Goal: Check status: Check status

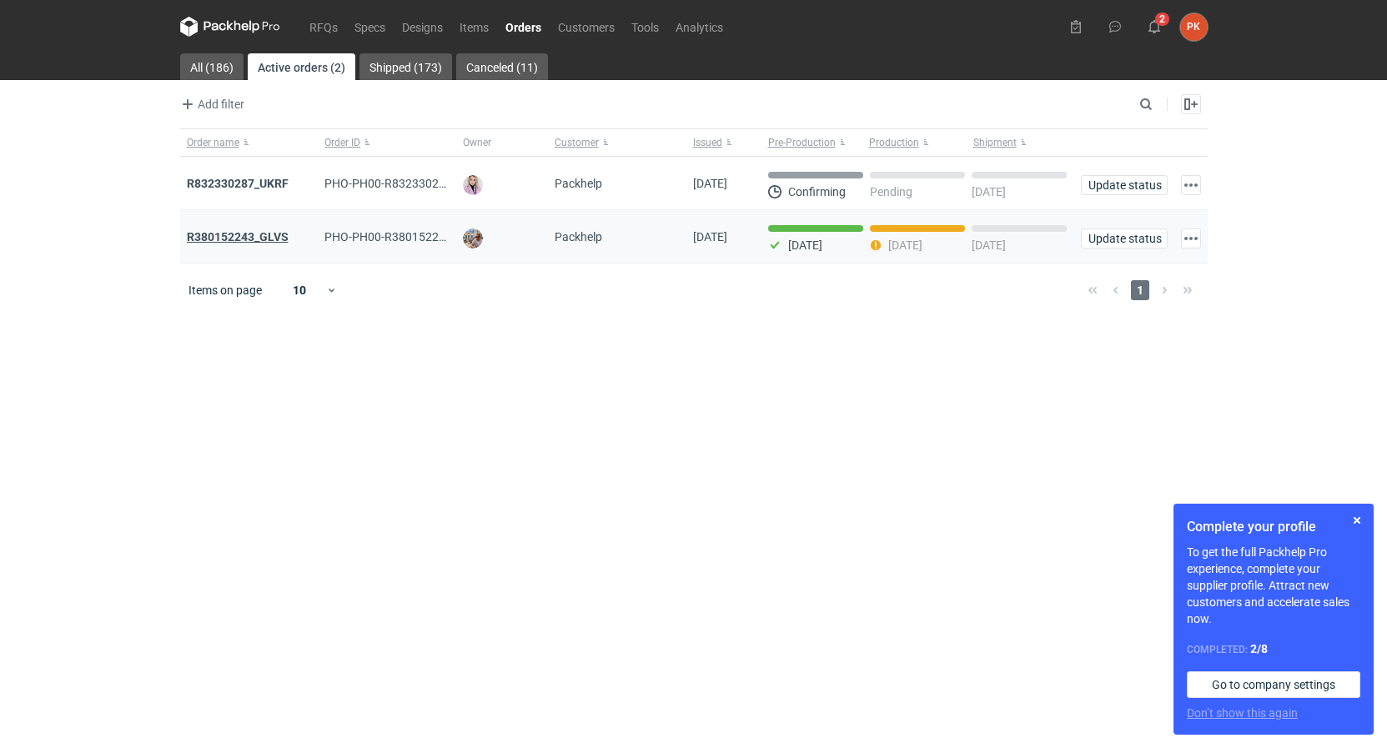
click at [201, 241] on strong "R380152243_GLVS" at bounding box center [238, 236] width 102 height 13
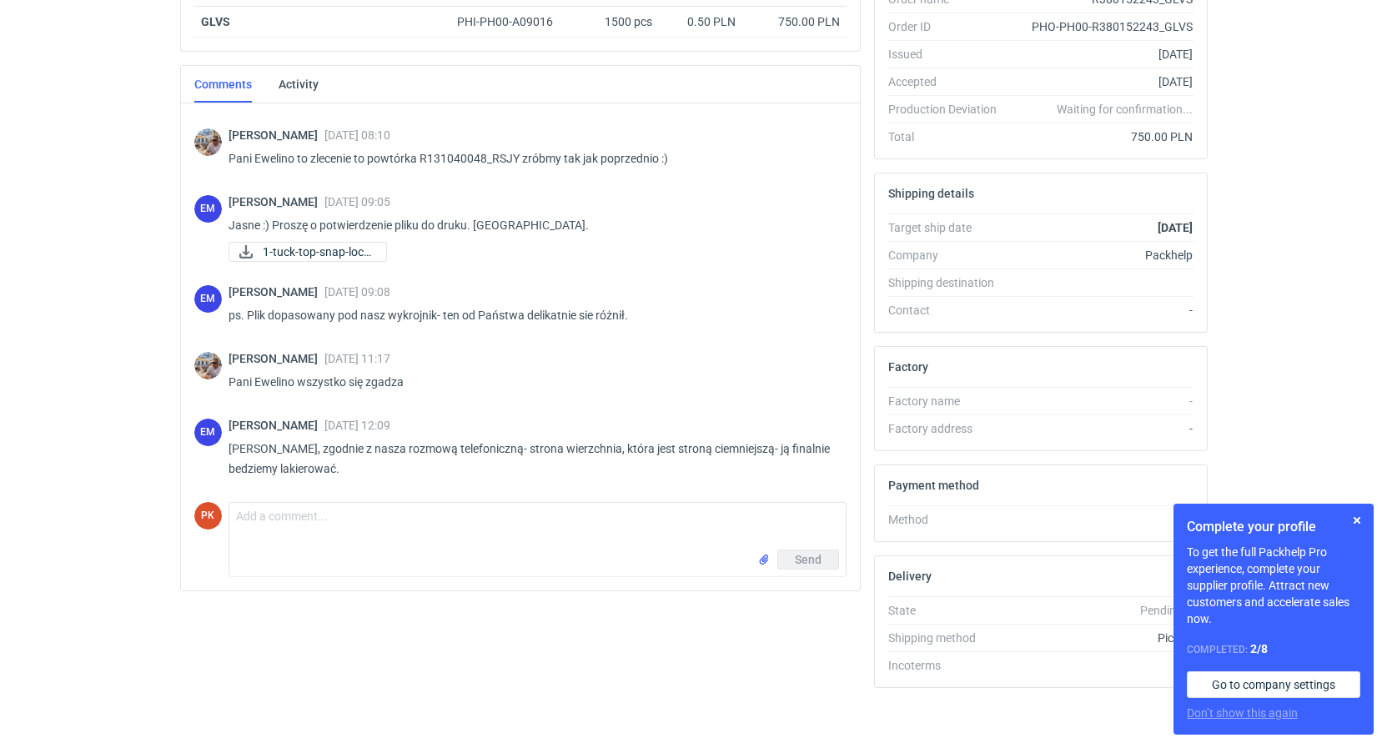
scroll to position [319, 0]
click at [1359, 520] on button "button" at bounding box center [1357, 520] width 20 height 20
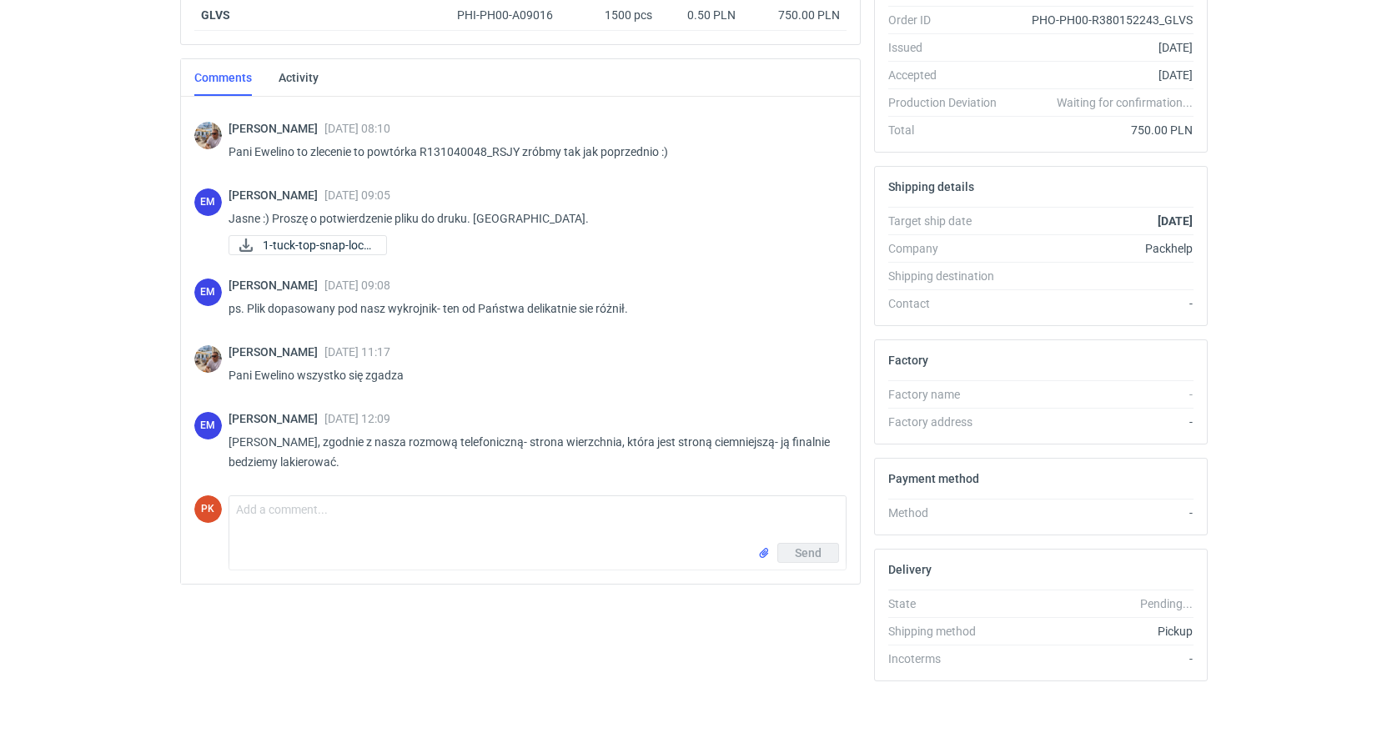
scroll to position [0, 0]
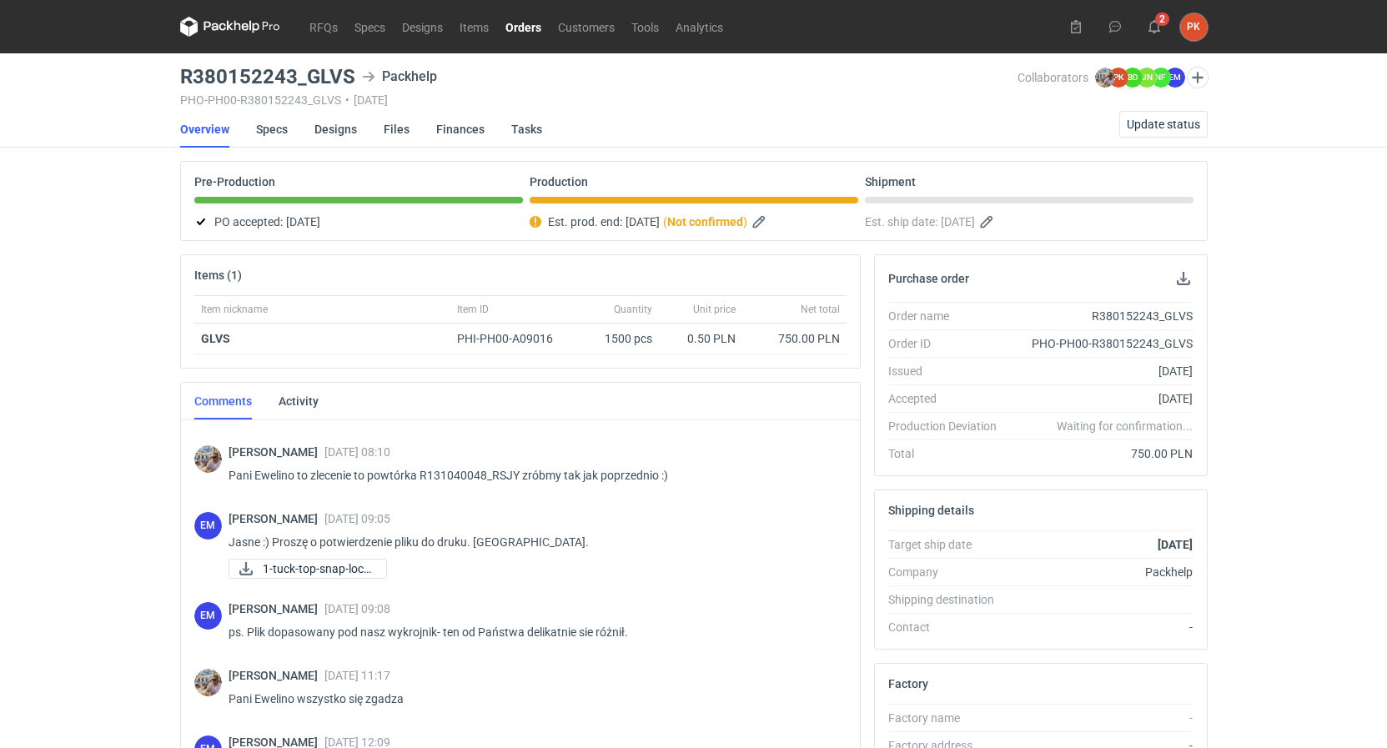
click at [1151, 40] on div "2 PK [PERSON_NAME] [PERSON_NAME][EMAIL_ADDRESS][DOMAIN_NAME] Company profile Pe…" at bounding box center [1134, 27] width 145 height 28
click at [1151, 34] on button "2" at bounding box center [1154, 26] width 27 height 27
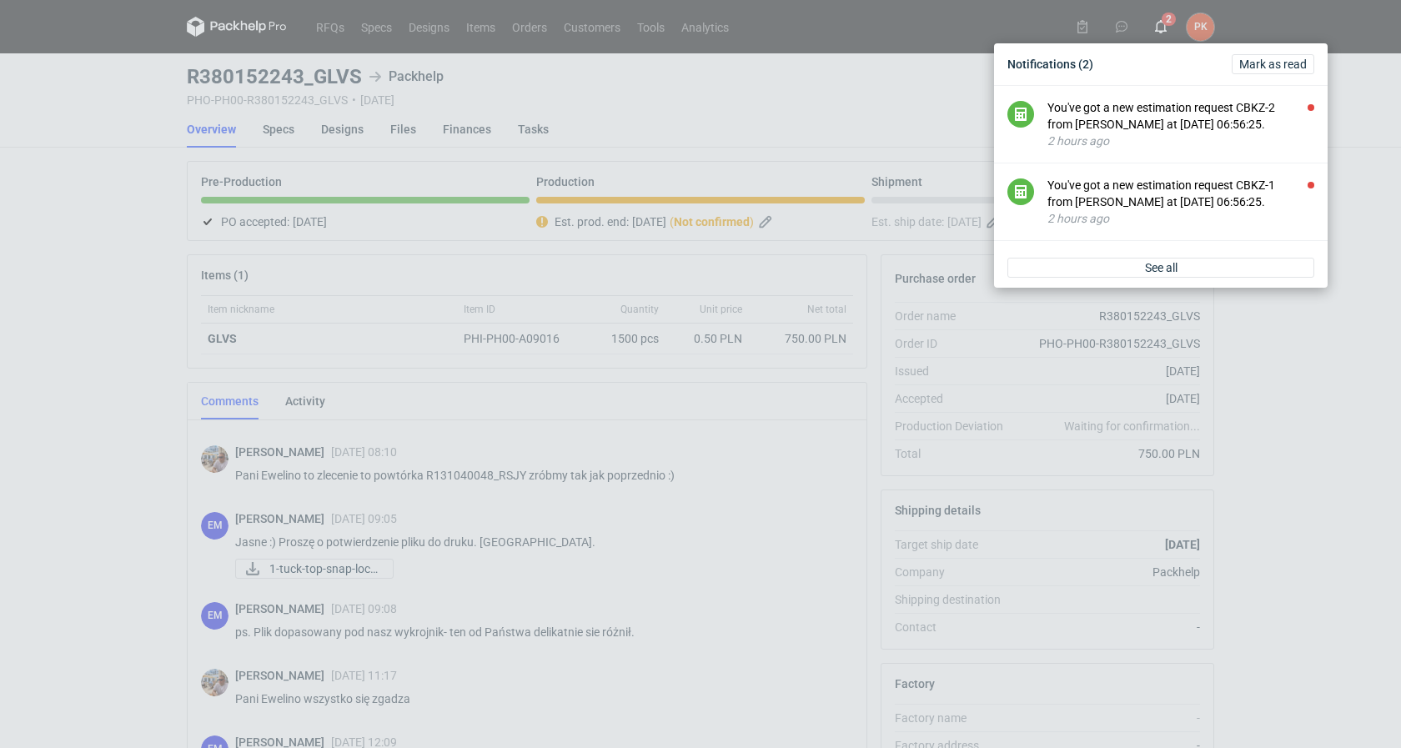
click at [1275, 75] on div "Notifications (2) [PERSON_NAME] as read" at bounding box center [1161, 64] width 320 height 28
click at [1274, 69] on span "Mark as read" at bounding box center [1273, 64] width 68 height 12
click at [13, 318] on div "Notifications (2) [PERSON_NAME] as read You've got a new estimation request CBK…" at bounding box center [700, 374] width 1401 height 748
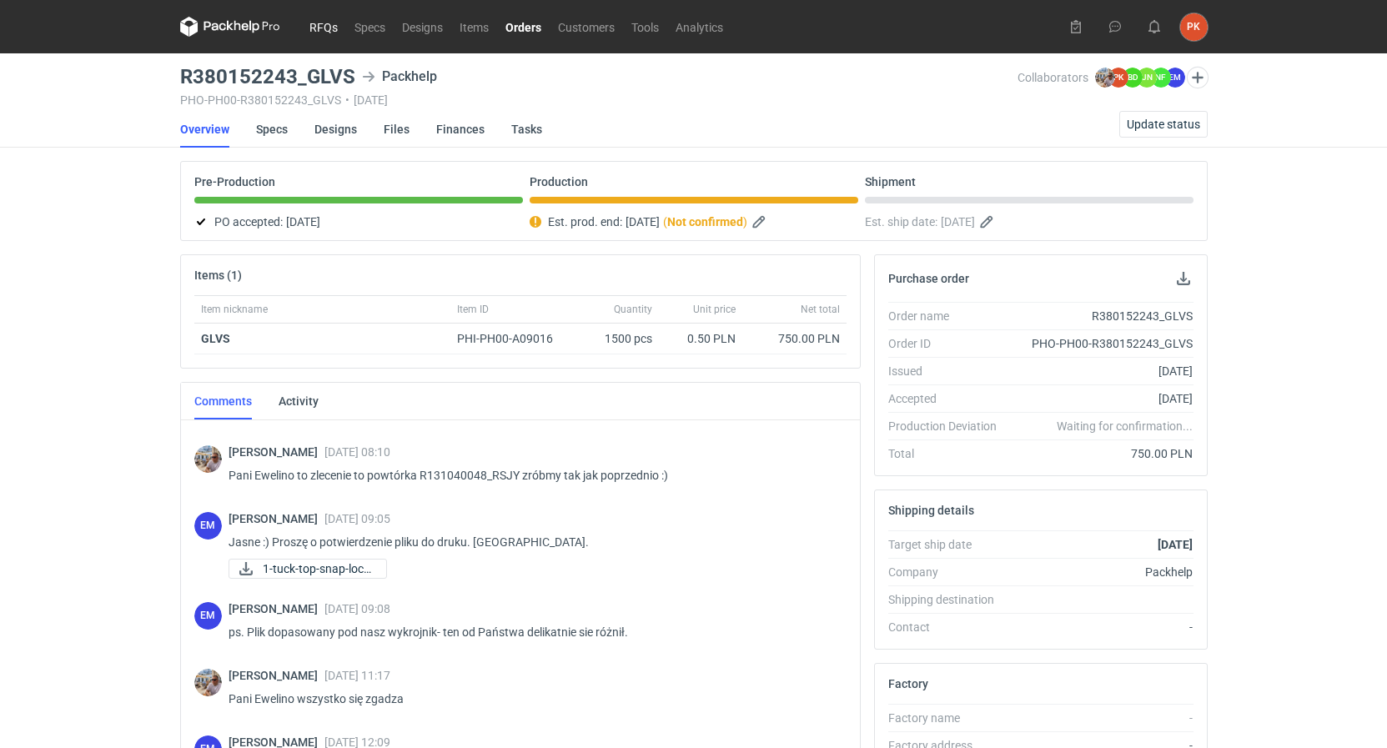
click at [304, 34] on link "RFQs" at bounding box center [323, 27] width 45 height 20
